Goal: Transaction & Acquisition: Obtain resource

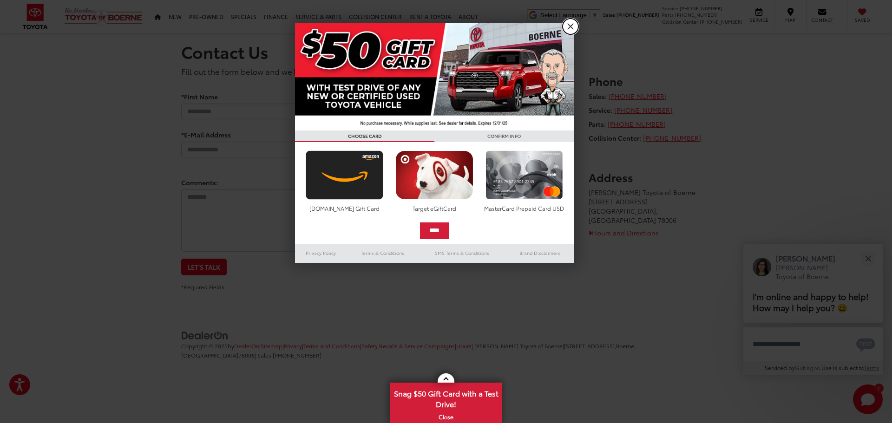
click at [569, 26] on link "X" at bounding box center [571, 27] width 16 height 16
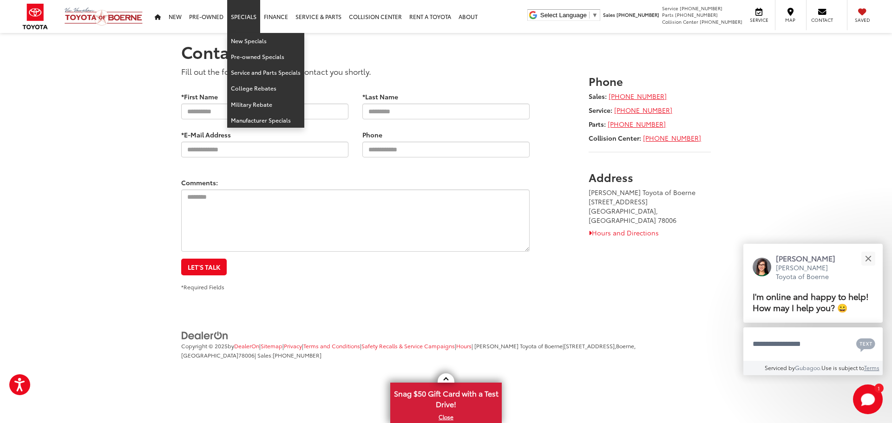
click at [241, 17] on link "Specials" at bounding box center [243, 16] width 33 height 33
click at [253, 36] on link "New Specials" at bounding box center [265, 41] width 77 height 16
